Goal: Communication & Community: Answer question/provide support

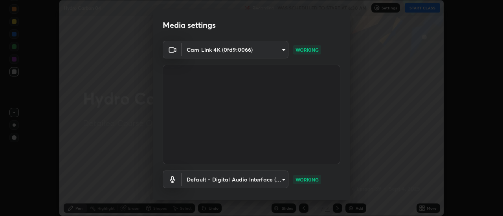
scroll to position [41, 0]
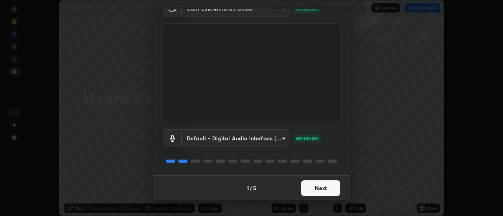
click at [330, 189] on button "Next" at bounding box center [320, 189] width 39 height 16
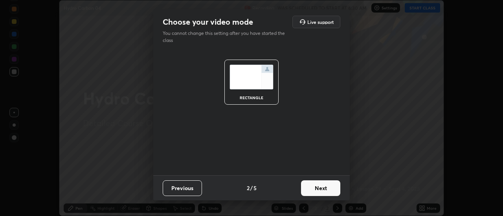
scroll to position [0, 0]
click at [332, 191] on button "Next" at bounding box center [320, 189] width 39 height 16
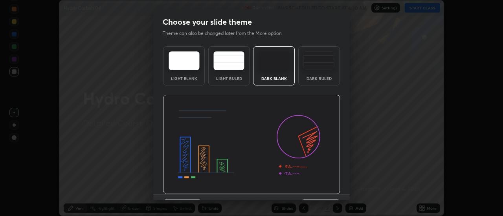
scroll to position [19, 0]
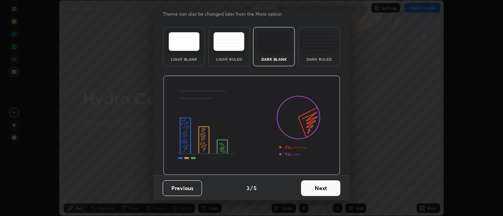
click at [333, 187] on button "Next" at bounding box center [320, 189] width 39 height 16
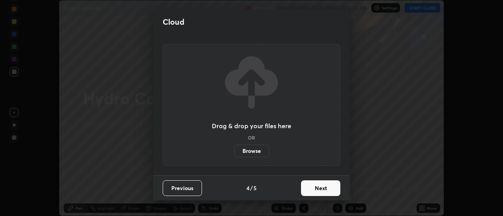
click at [331, 188] on button "Next" at bounding box center [320, 189] width 39 height 16
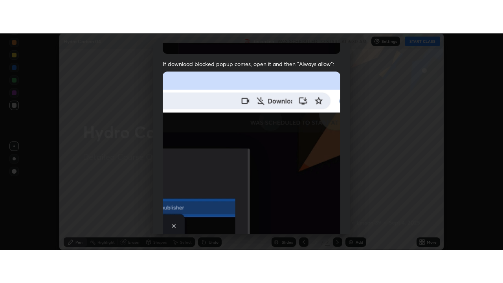
scroll to position [202, 0]
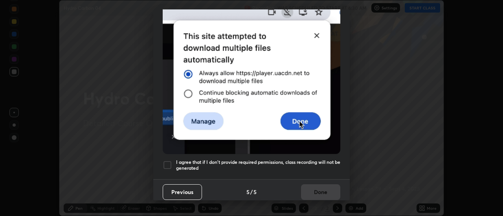
click at [166, 161] on div at bounding box center [167, 165] width 9 height 9
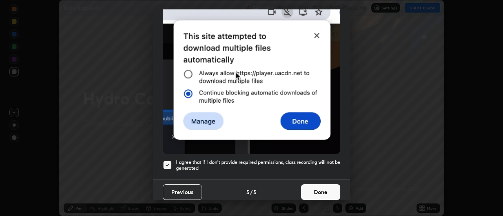
click at [329, 188] on button "Done" at bounding box center [320, 193] width 39 height 16
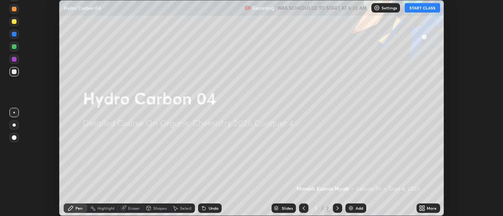
click at [425, 209] on icon at bounding box center [424, 210] width 2 height 2
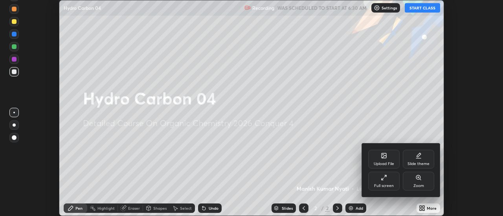
click at [390, 179] on div "Full screen" at bounding box center [383, 181] width 31 height 19
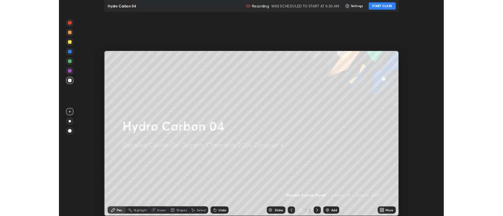
scroll to position [283, 503]
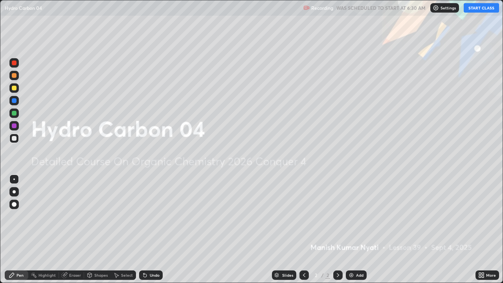
click at [360, 216] on div "Add" at bounding box center [359, 275] width 7 height 4
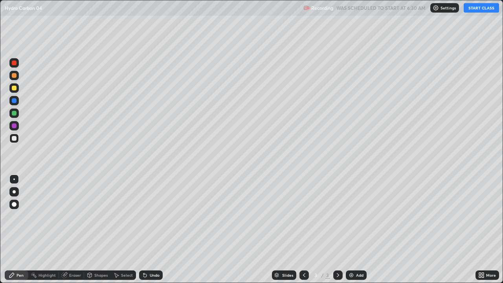
click at [475, 9] on button "START CLASS" at bounding box center [481, 7] width 35 height 9
click at [78, 216] on div "Eraser" at bounding box center [75, 275] width 12 height 4
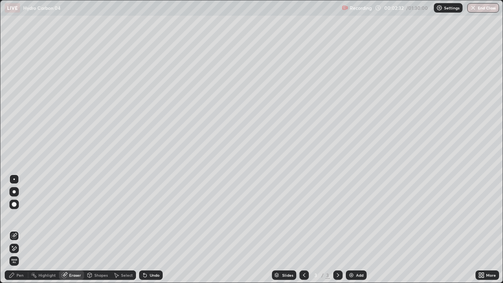
click at [25, 216] on div "Pen" at bounding box center [17, 274] width 24 height 9
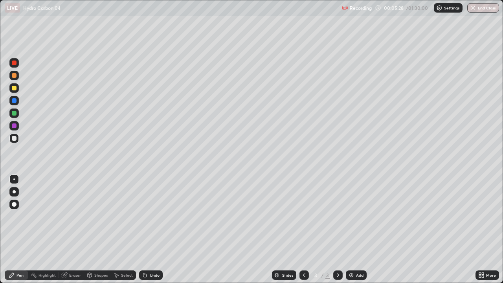
click at [156, 216] on div "Undo" at bounding box center [155, 275] width 10 height 4
click at [155, 216] on div "Undo" at bounding box center [155, 275] width 10 height 4
click at [150, 216] on div "Undo" at bounding box center [151, 274] width 24 height 9
click at [151, 216] on div "Undo" at bounding box center [151, 274] width 24 height 9
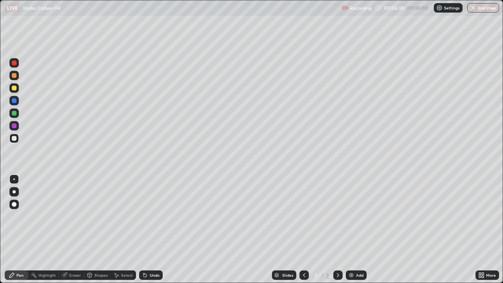
click at [151, 216] on div "Undo" at bounding box center [151, 274] width 24 height 9
click at [152, 216] on div "Undo" at bounding box center [151, 274] width 24 height 9
click at [152, 216] on div "Undo" at bounding box center [155, 275] width 10 height 4
click at [152, 216] on div "Undo" at bounding box center [151, 274] width 24 height 9
click at [152, 216] on div "Undo" at bounding box center [155, 275] width 10 height 4
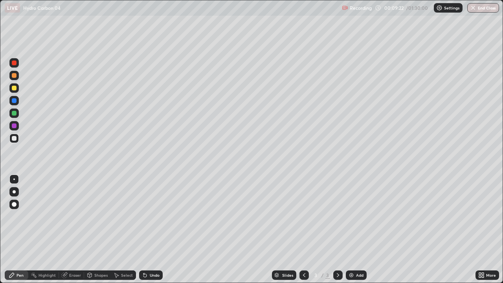
click at [353, 216] on img at bounding box center [351, 275] width 6 height 6
click at [303, 216] on icon at bounding box center [304, 275] width 2 height 4
click at [337, 216] on icon at bounding box center [338, 275] width 6 height 6
click at [350, 216] on img at bounding box center [351, 275] width 6 height 6
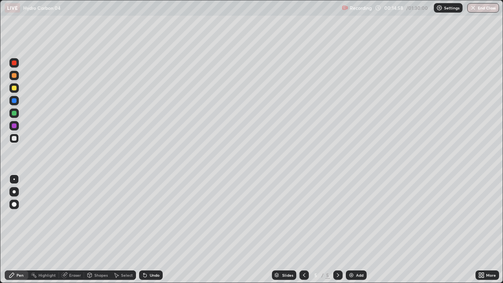
click at [77, 216] on div "Eraser" at bounding box center [75, 275] width 12 height 4
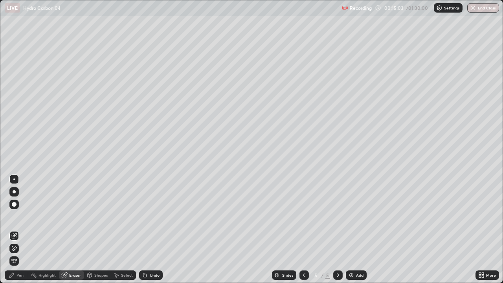
click at [24, 216] on div "Pen" at bounding box center [17, 274] width 24 height 9
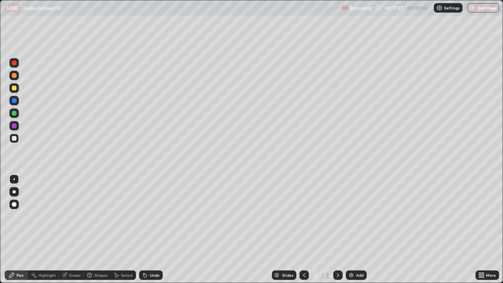
click at [145, 216] on icon at bounding box center [145, 275] width 6 height 6
click at [146, 216] on icon at bounding box center [145, 275] width 6 height 6
click at [156, 216] on div "Undo" at bounding box center [155, 275] width 10 height 4
click at [349, 216] on img at bounding box center [351, 275] width 6 height 6
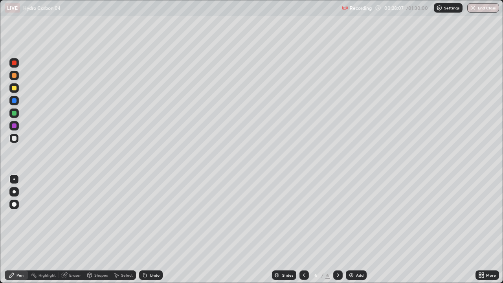
click at [15, 99] on div at bounding box center [14, 100] width 5 height 5
click at [15, 139] on div at bounding box center [14, 138] width 5 height 5
click at [13, 100] on div at bounding box center [14, 100] width 5 height 5
click at [16, 101] on div at bounding box center [14, 100] width 5 height 5
click at [15, 141] on div at bounding box center [13, 138] width 9 height 9
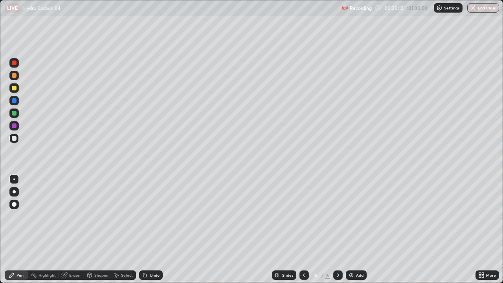
click at [148, 216] on div "Undo" at bounding box center [151, 274] width 24 height 9
click at [143, 216] on div "Undo" at bounding box center [151, 274] width 24 height 9
click at [147, 216] on icon at bounding box center [145, 275] width 6 height 6
click at [350, 216] on img at bounding box center [351, 275] width 6 height 6
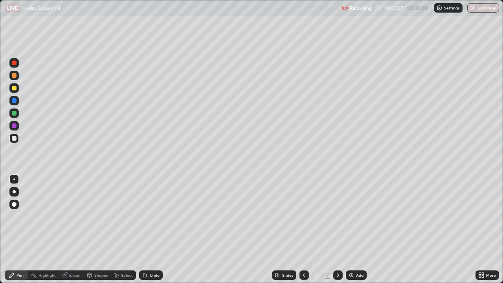
click at [148, 216] on div "Undo" at bounding box center [151, 274] width 24 height 9
click at [156, 216] on div "Undo" at bounding box center [155, 275] width 10 height 4
click at [157, 216] on div "Undo" at bounding box center [155, 275] width 10 height 4
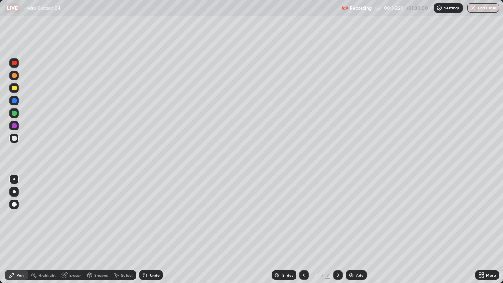
click at [156, 216] on div "Undo" at bounding box center [155, 275] width 10 height 4
click at [349, 216] on img at bounding box center [351, 275] width 6 height 6
click at [151, 216] on div "Undo" at bounding box center [155, 275] width 10 height 4
click at [148, 216] on div "Undo" at bounding box center [151, 274] width 24 height 9
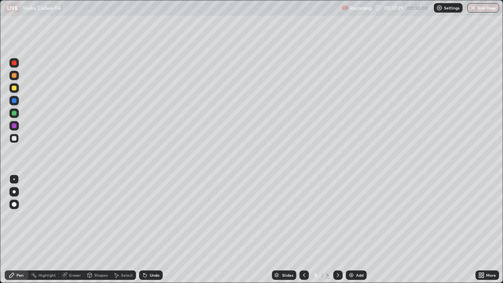
click at [145, 216] on icon at bounding box center [145, 275] width 6 height 6
click at [143, 216] on icon at bounding box center [143, 273] width 1 height 1
click at [15, 63] on div at bounding box center [14, 62] width 5 height 5
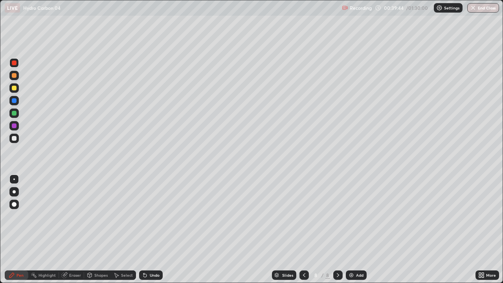
click at [16, 139] on div at bounding box center [14, 138] width 5 height 5
click at [143, 216] on icon at bounding box center [143, 274] width 1 height 1
click at [299, 216] on div at bounding box center [303, 274] width 9 height 9
click at [302, 216] on icon at bounding box center [304, 275] width 6 height 6
click at [300, 216] on div at bounding box center [303, 274] width 9 height 9
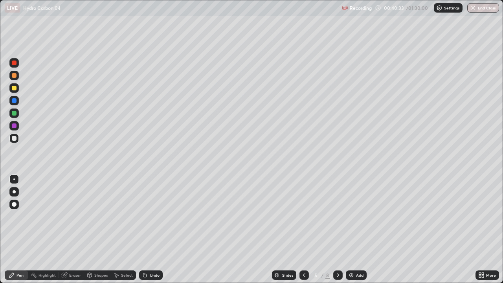
click at [301, 216] on icon at bounding box center [304, 275] width 6 height 6
click at [337, 216] on icon at bounding box center [338, 275] width 2 height 4
click at [337, 216] on icon at bounding box center [338, 275] width 6 height 6
click at [340, 216] on div at bounding box center [337, 274] width 9 height 9
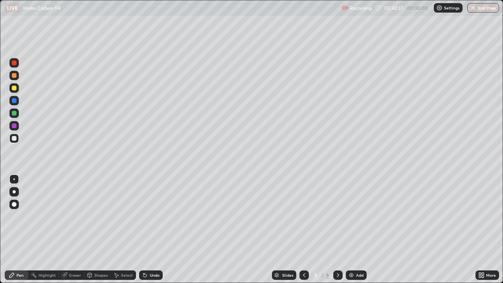
click at [152, 216] on div "Undo" at bounding box center [155, 275] width 10 height 4
click at [150, 216] on div "Undo" at bounding box center [155, 275] width 10 height 4
click at [304, 216] on icon at bounding box center [304, 275] width 6 height 6
click at [303, 216] on icon at bounding box center [304, 275] width 6 height 6
click at [304, 216] on icon at bounding box center [304, 275] width 6 height 6
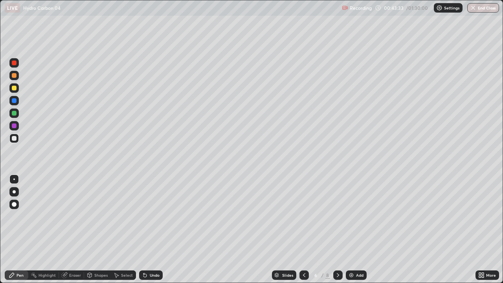
click at [303, 216] on icon at bounding box center [304, 275] width 2 height 4
click at [303, 216] on icon at bounding box center [304, 275] width 6 height 6
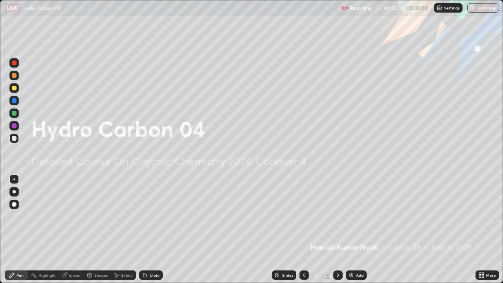
click at [337, 216] on div at bounding box center [337, 274] width 9 height 9
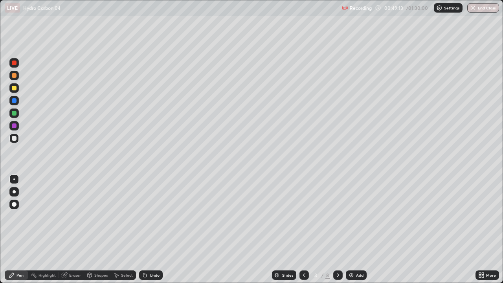
click at [338, 216] on icon at bounding box center [338, 275] width 6 height 6
click at [341, 216] on div at bounding box center [337, 274] width 9 height 9
click at [306, 216] on div at bounding box center [303, 274] width 9 height 9
click at [341, 216] on div at bounding box center [337, 274] width 9 height 9
click at [337, 216] on icon at bounding box center [338, 275] width 6 height 6
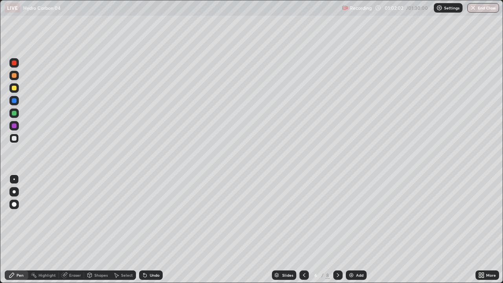
click at [337, 216] on div at bounding box center [337, 274] width 9 height 9
click at [307, 216] on div at bounding box center [303, 274] width 9 height 9
click at [341, 216] on div at bounding box center [337, 274] width 9 height 9
click at [337, 216] on icon at bounding box center [338, 275] width 6 height 6
click at [304, 216] on icon at bounding box center [304, 275] width 6 height 6
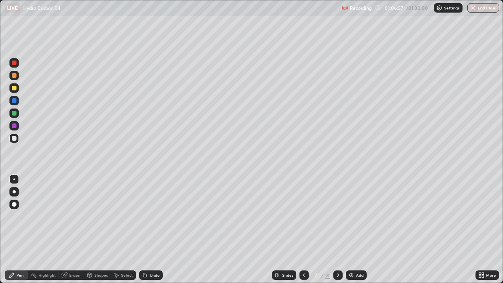
click at [336, 216] on icon at bounding box center [338, 275] width 6 height 6
click at [356, 216] on div "Add" at bounding box center [359, 275] width 7 height 4
click at [156, 216] on div "Undo" at bounding box center [155, 275] width 10 height 4
click at [154, 216] on div "Undo" at bounding box center [155, 275] width 10 height 4
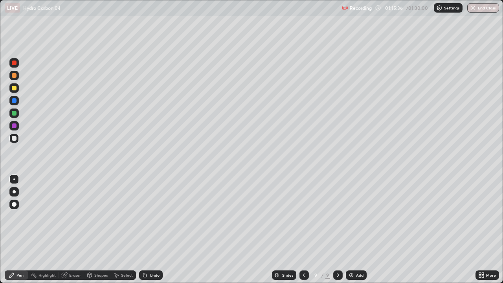
click at [158, 216] on div "Undo" at bounding box center [155, 275] width 10 height 4
click at [473, 10] on img "button" at bounding box center [473, 8] width 6 height 6
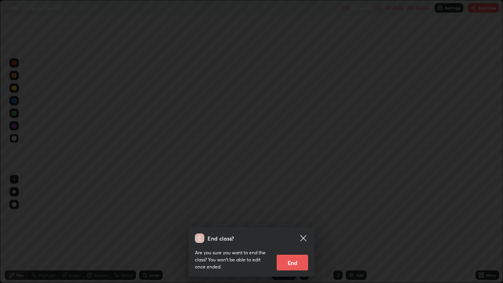
click at [299, 216] on button "End" at bounding box center [292, 263] width 31 height 16
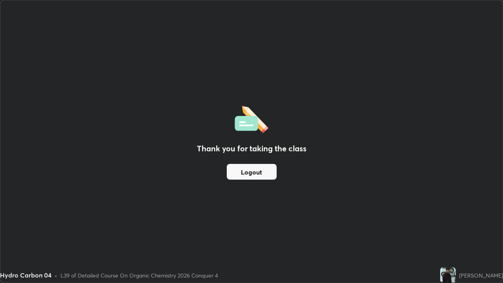
click at [260, 172] on button "Logout" at bounding box center [252, 172] width 50 height 16
click at [259, 171] on button "Logout" at bounding box center [252, 172] width 50 height 16
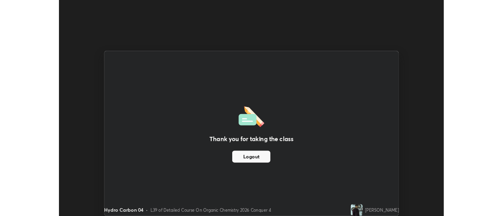
scroll to position [39069, 38783]
